Goal: Information Seeking & Learning: Understand process/instructions

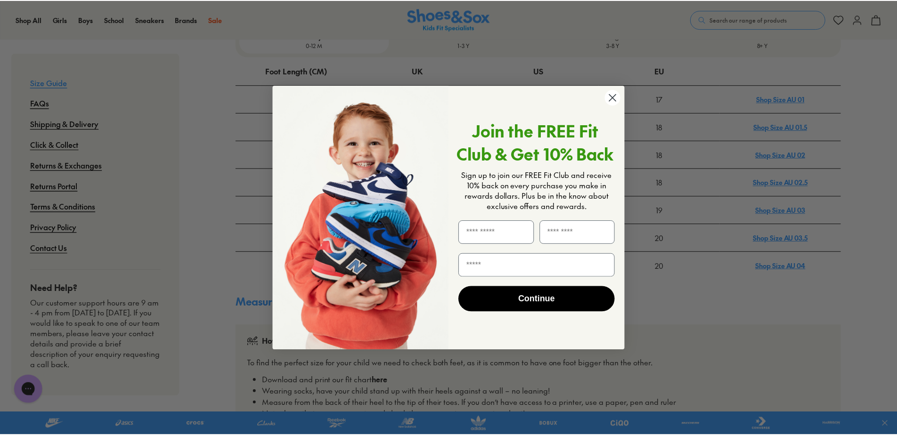
scroll to position [330, 0]
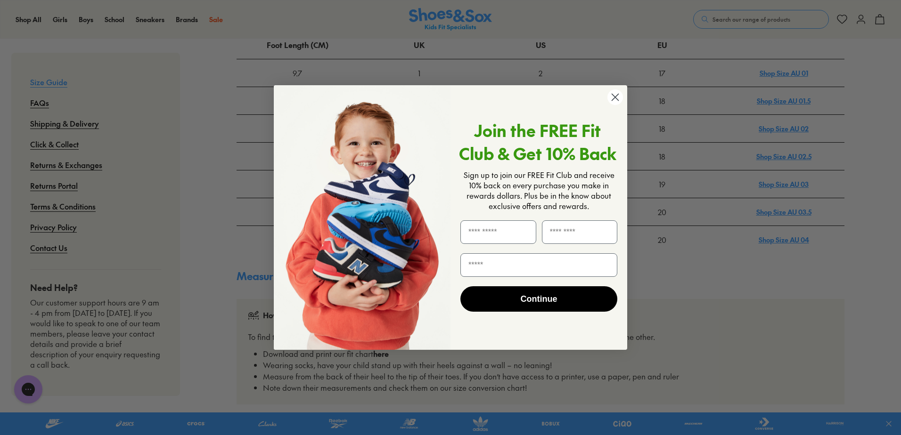
click at [616, 96] on icon "Close dialog" at bounding box center [615, 97] width 7 height 7
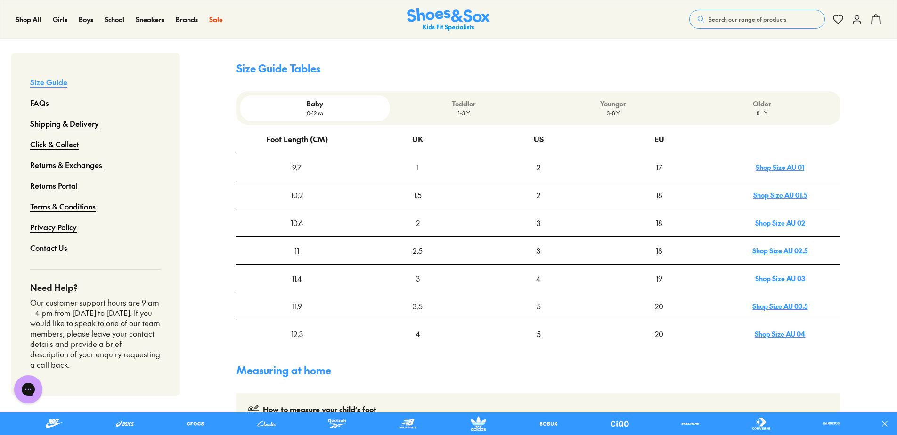
click at [462, 107] on p "Toddler" at bounding box center [463, 104] width 141 height 10
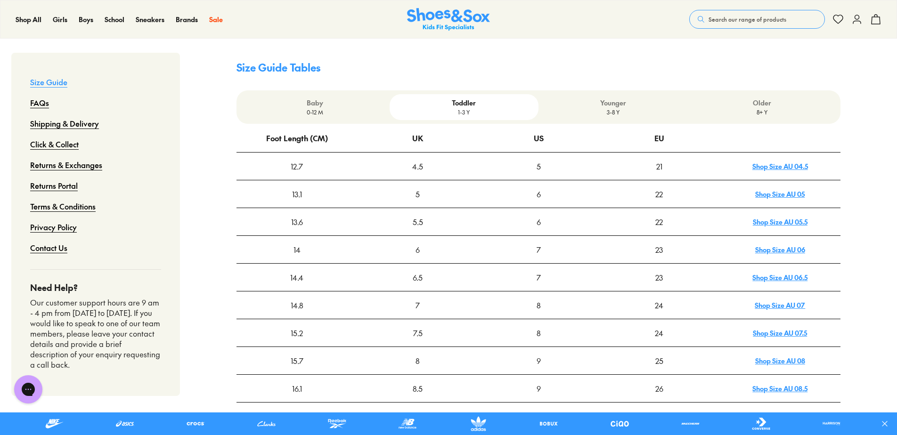
scroll to position [236, 0]
click at [614, 106] on p "Younger" at bounding box center [612, 104] width 141 height 10
